Goal: Task Accomplishment & Management: Manage account settings

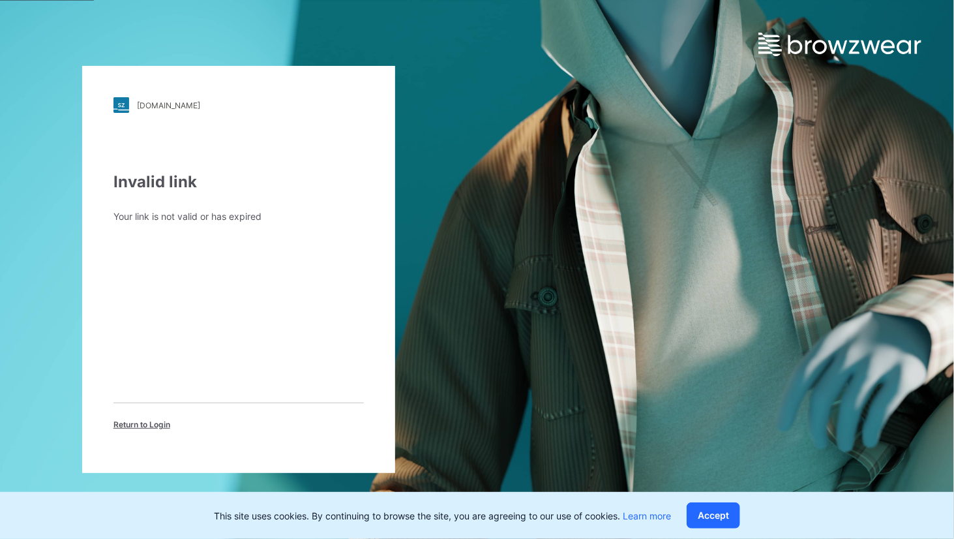
click at [172, 260] on div "Invalid link Your link is not valid or has expired Return to Login" at bounding box center [239, 300] width 251 height 260
click at [142, 279] on div "Invalid link Your link is not valid or has expired Return to Login" at bounding box center [239, 300] width 251 height 260
